Goal: Find specific page/section: Find specific page/section

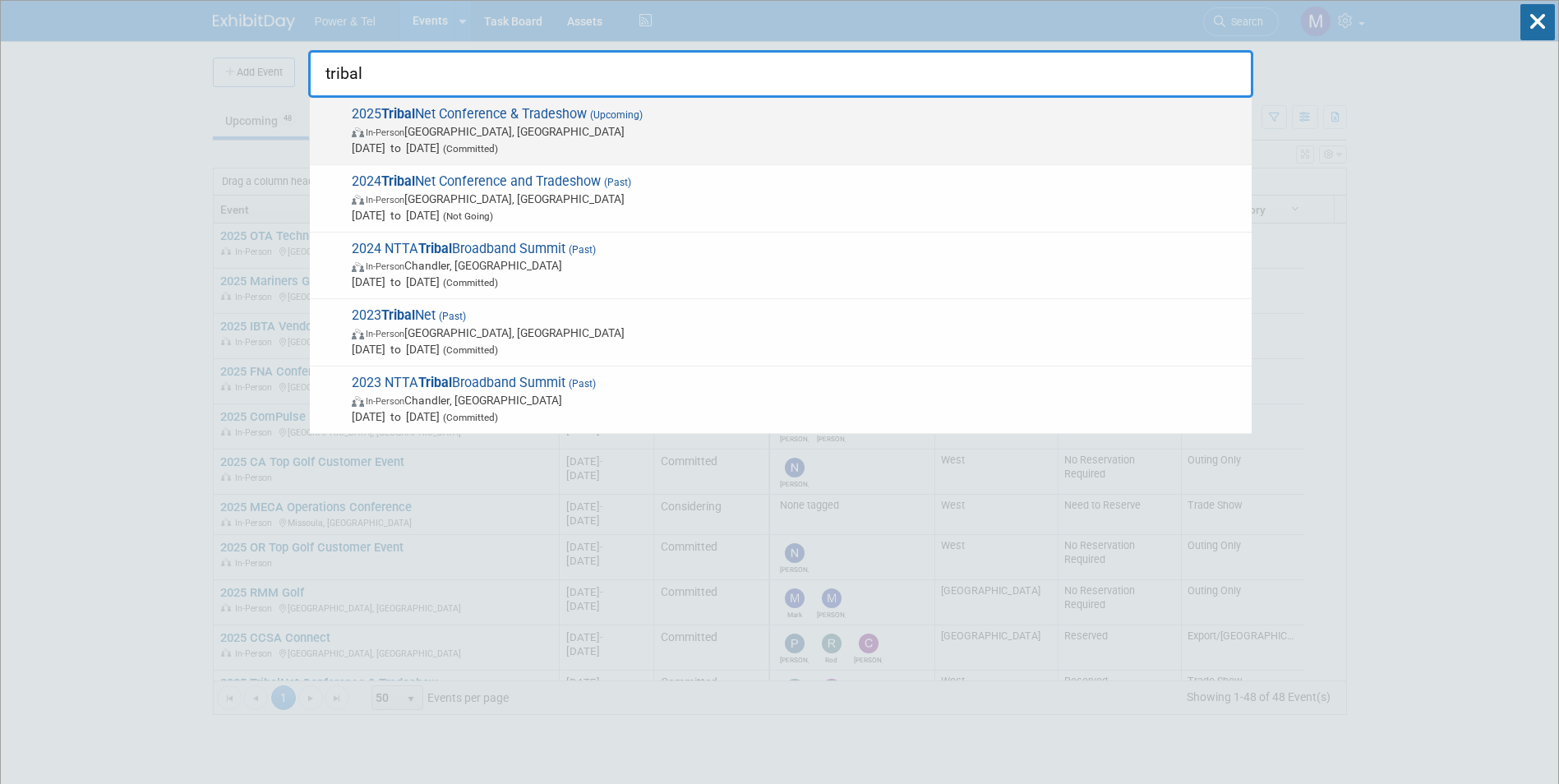
type input "tribal"
click at [384, 124] on span "In-Person [GEOGRAPHIC_DATA], [GEOGRAPHIC_DATA]" at bounding box center [798, 131] width 892 height 17
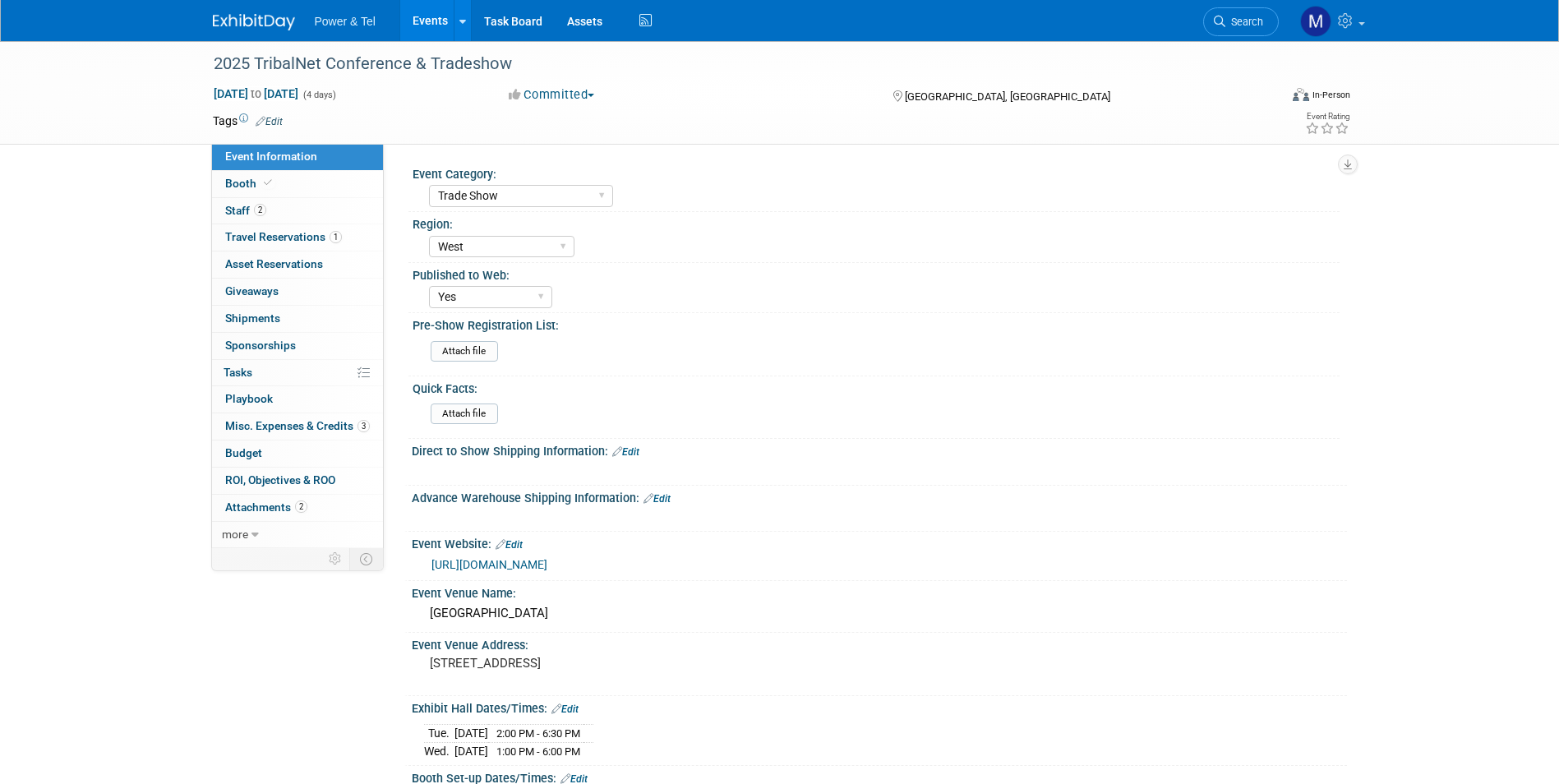
select select "Trade Show"
select select "West"
select select "Yes"
click at [280, 219] on link "2 Staff 2" at bounding box center [298, 210] width 171 height 27
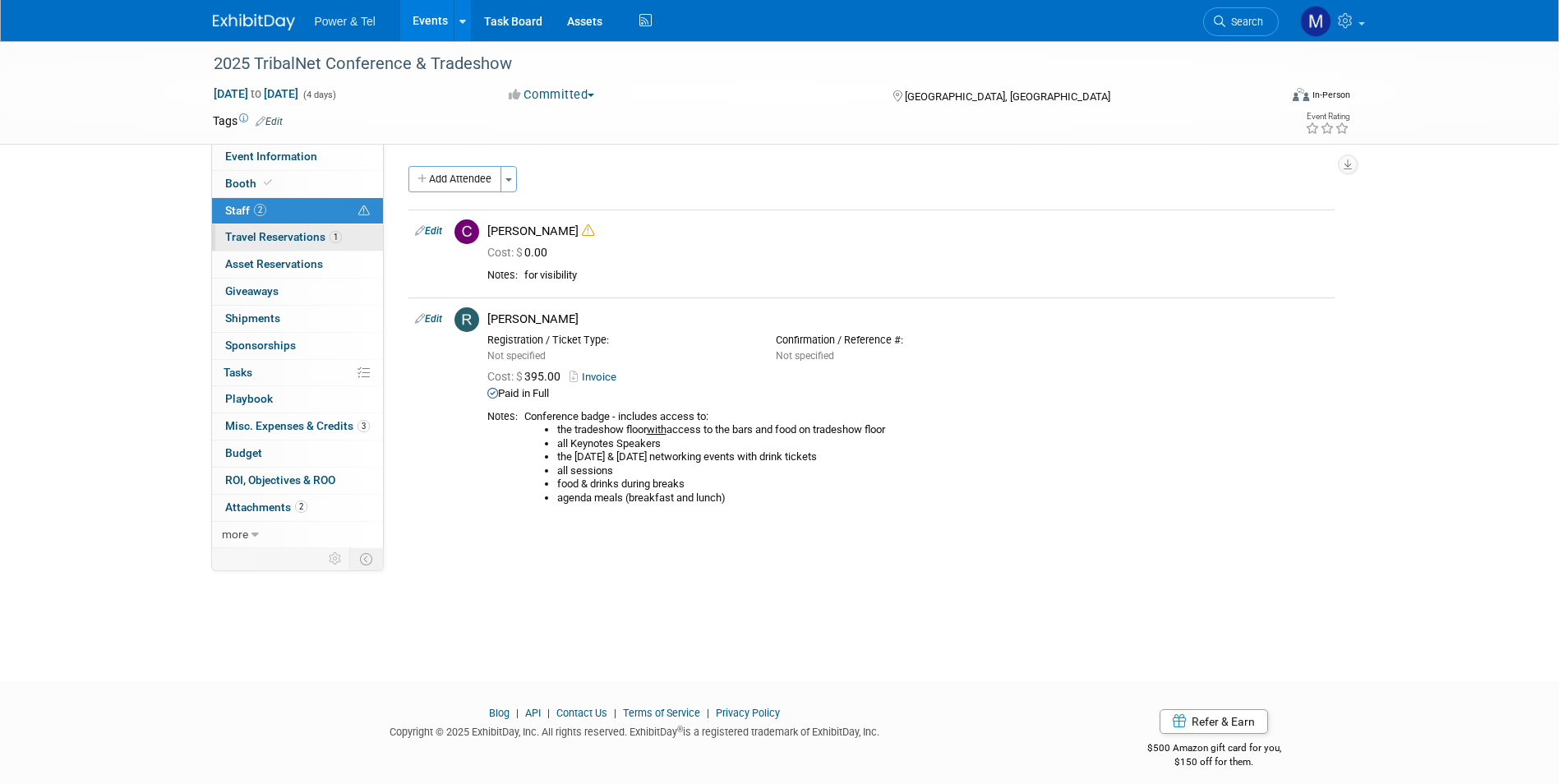
click at [275, 234] on span "Travel Reservations 1" at bounding box center [283, 236] width 117 height 13
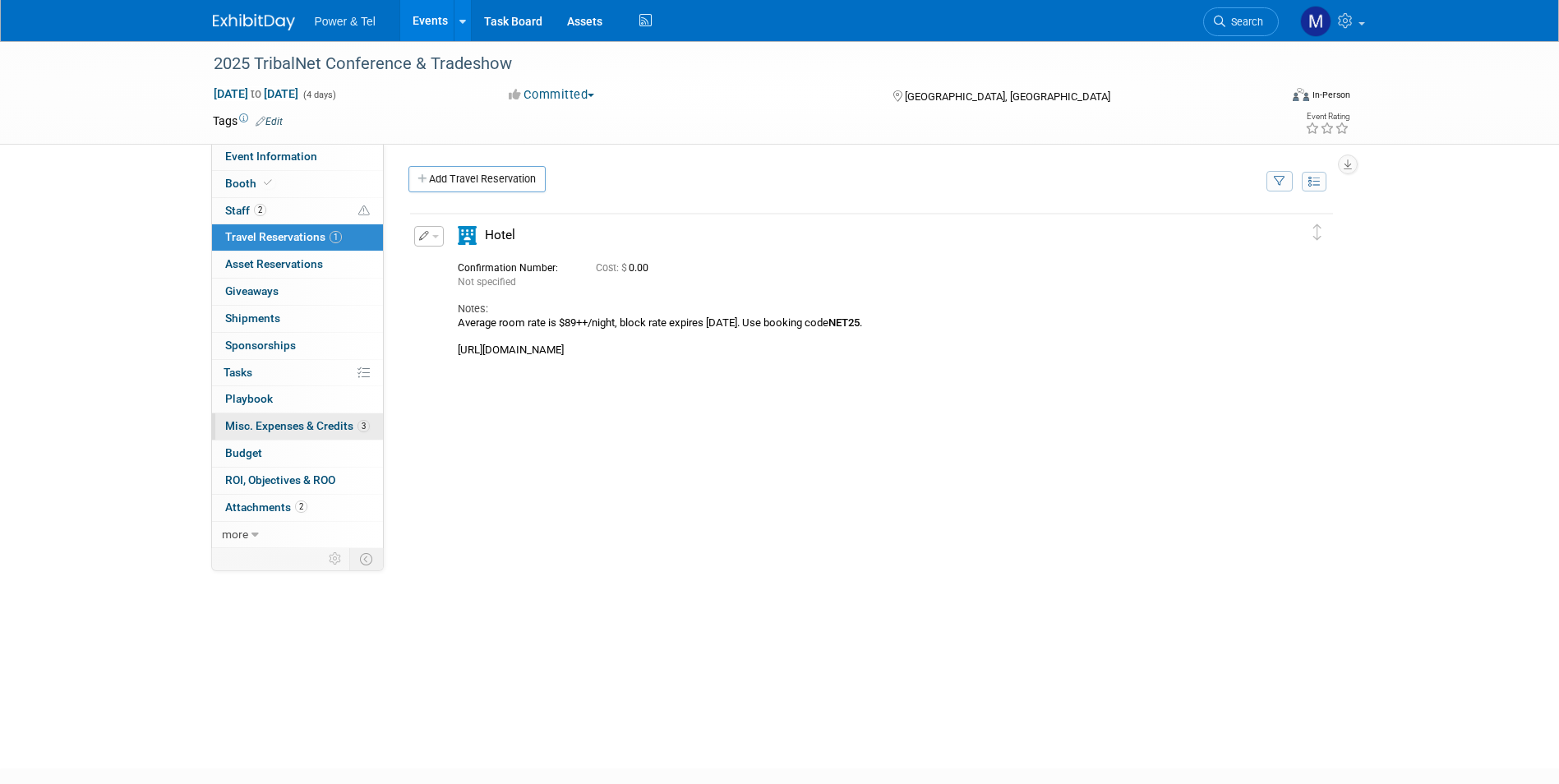
click at [311, 437] on link "3 Misc. Expenses & Credits 3" at bounding box center [298, 426] width 171 height 27
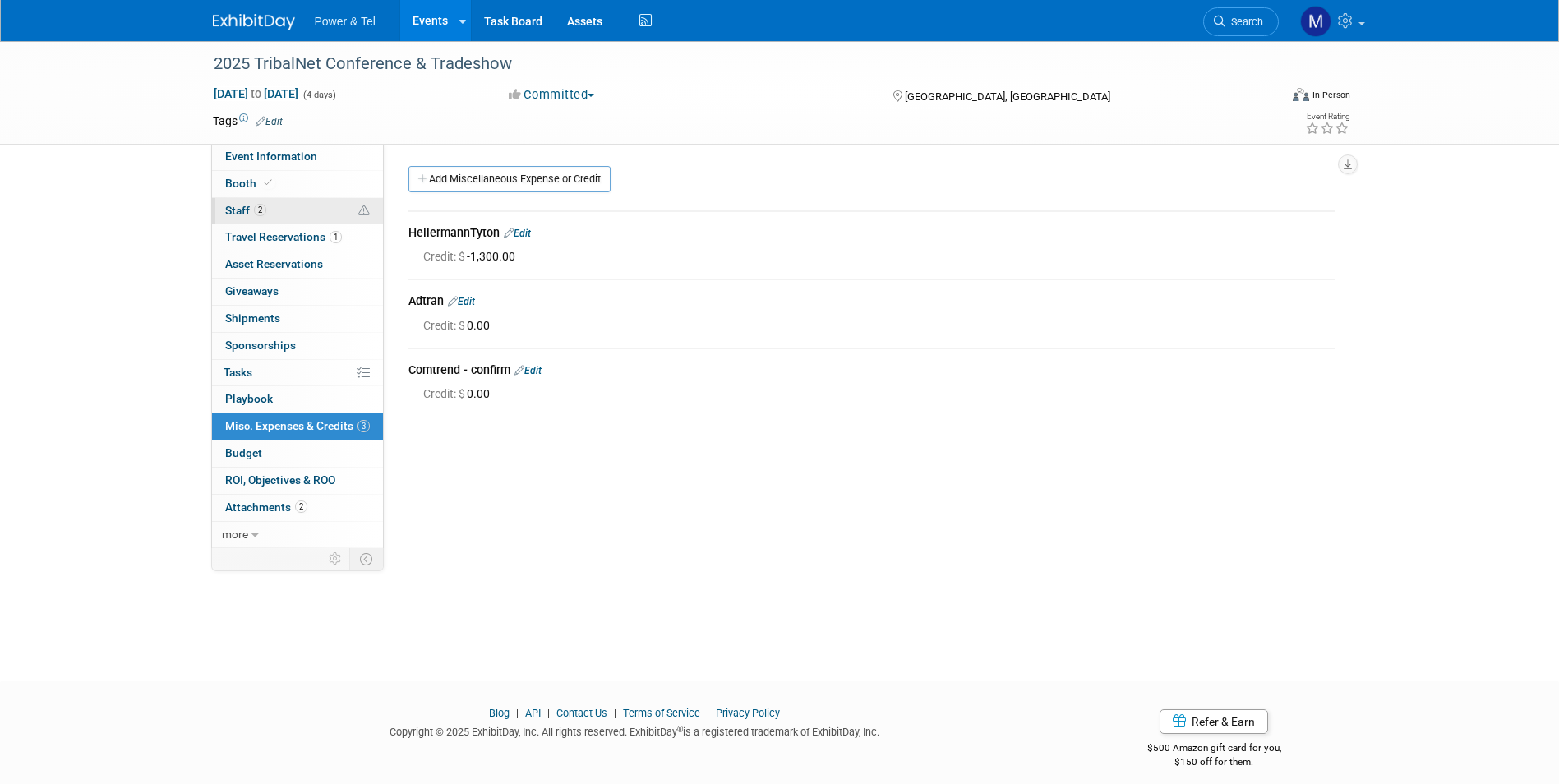
click at [271, 221] on link "2 Staff 2" at bounding box center [298, 210] width 171 height 27
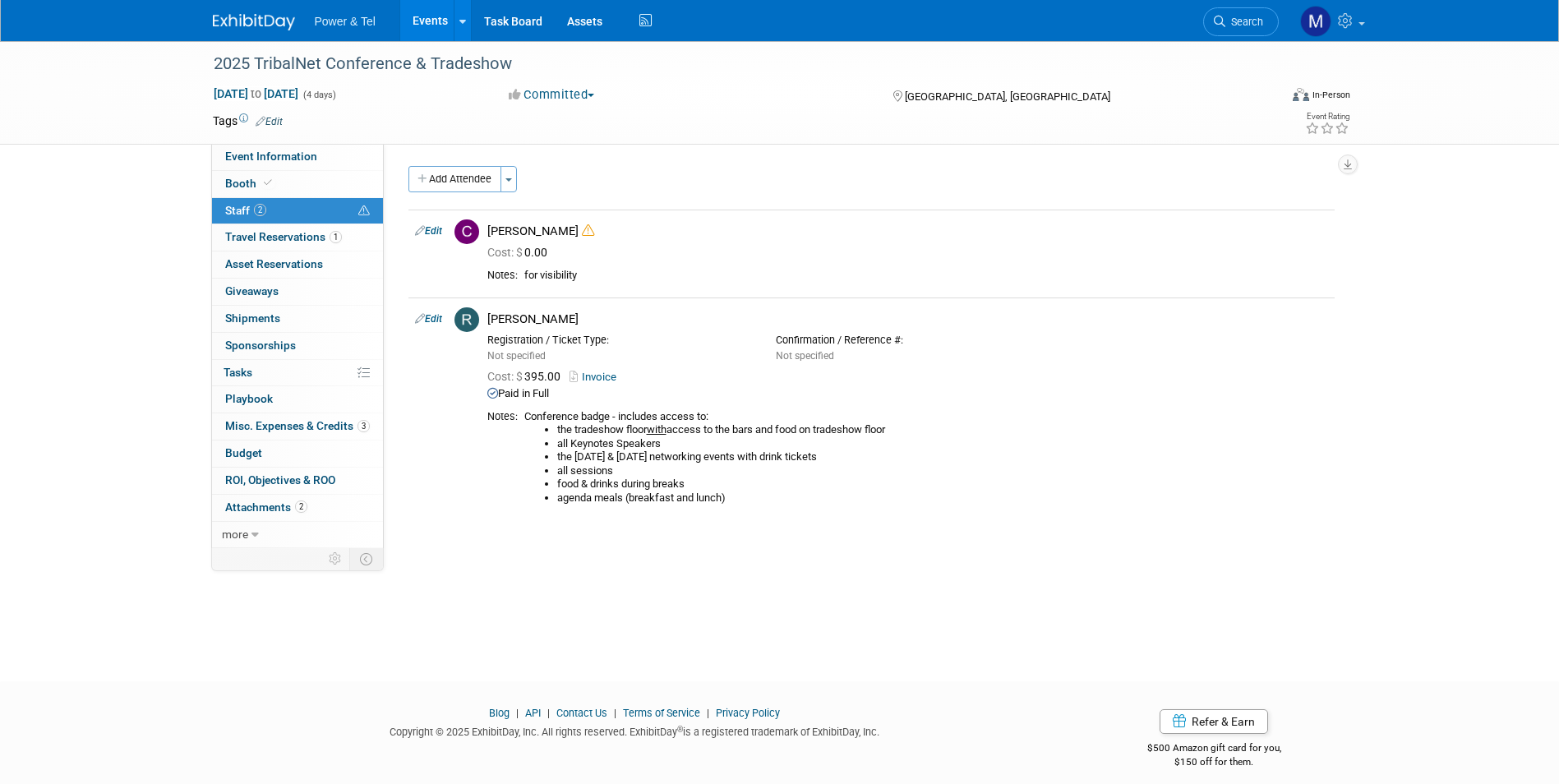
click at [290, 143] on div "2025 TribalNet Conference & Tradeshow Sep 15, 2025 to Sep 18, 2025 (4 days) Sep…" at bounding box center [780, 93] width 1158 height 103
click at [290, 154] on span "Event Information" at bounding box center [271, 156] width 92 height 13
select select "Trade Show"
select select "West"
select select "Yes"
